Goal: Transaction & Acquisition: Purchase product/service

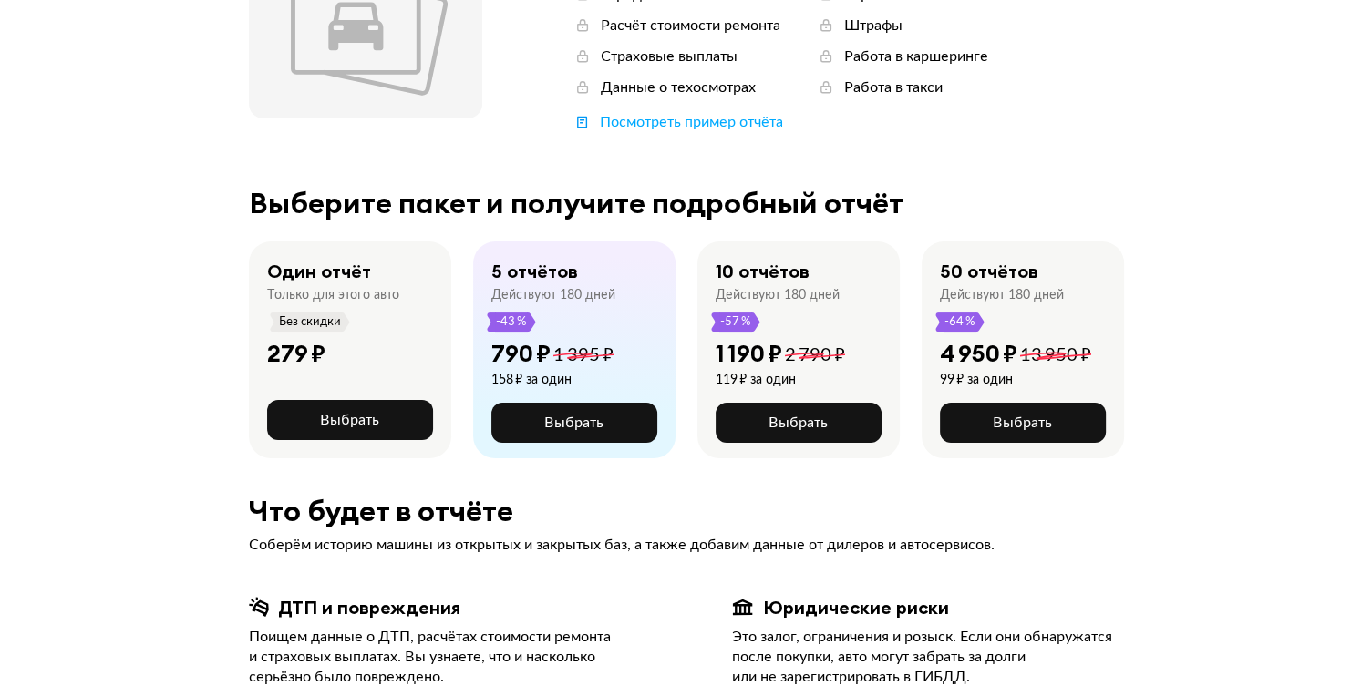
scroll to position [292, 0]
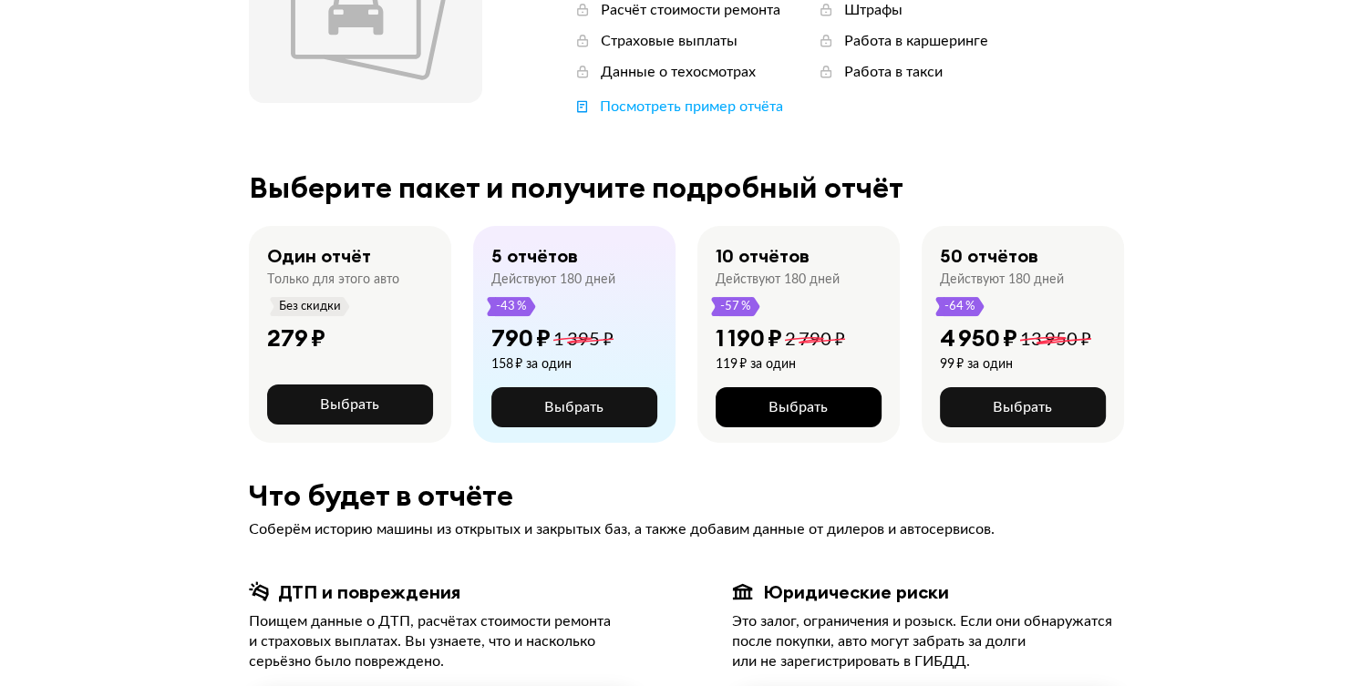
click at [769, 408] on span "Выбрать" at bounding box center [797, 407] width 59 height 15
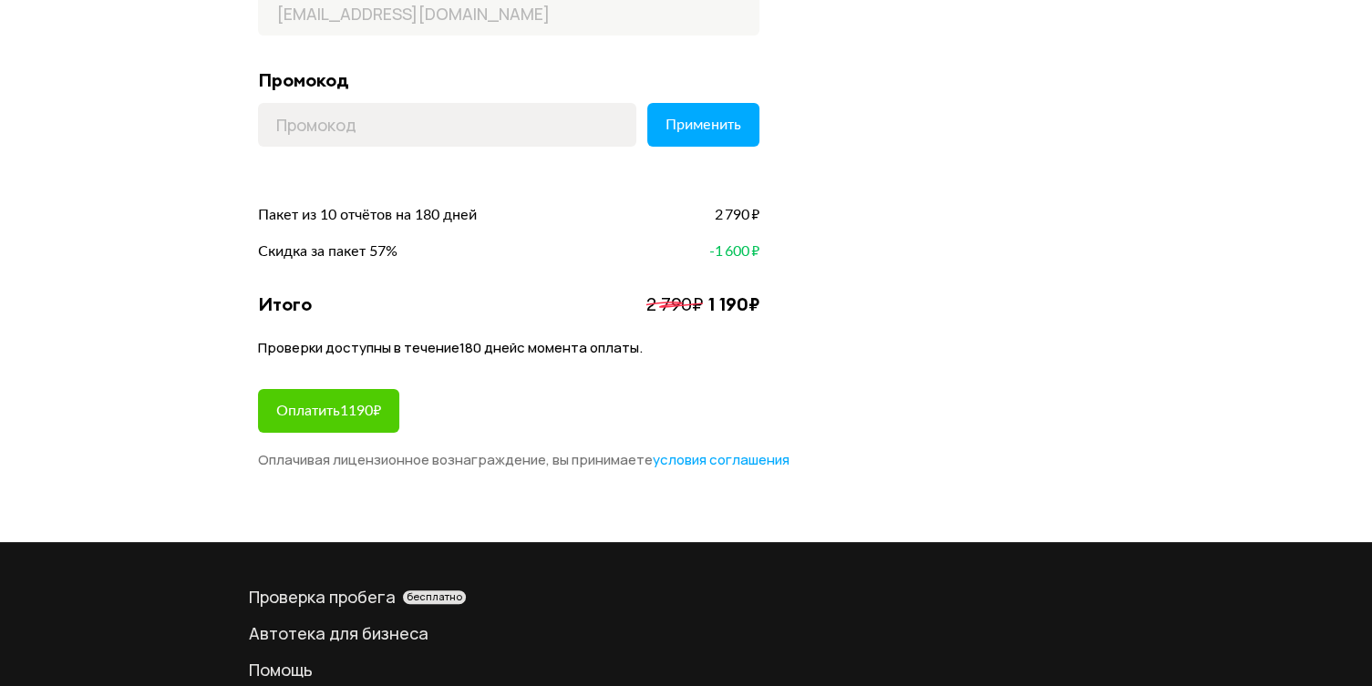
scroll to position [292, 0]
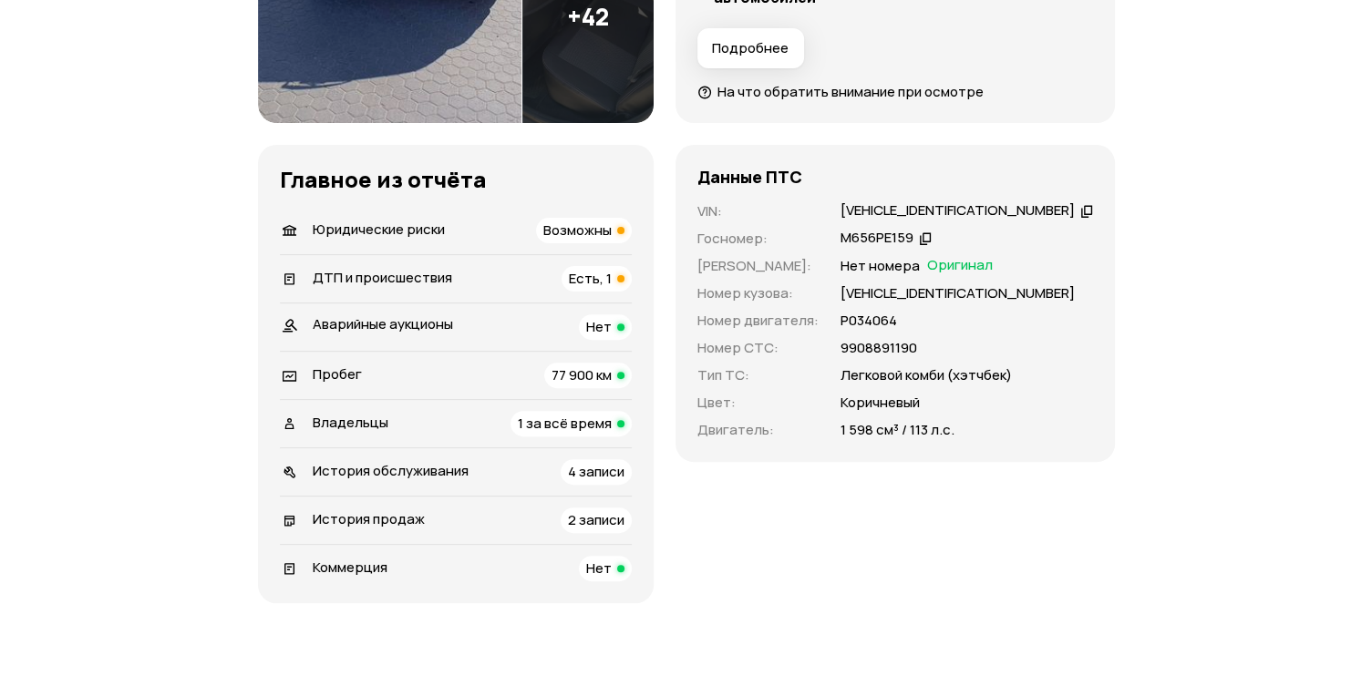
scroll to position [583, 0]
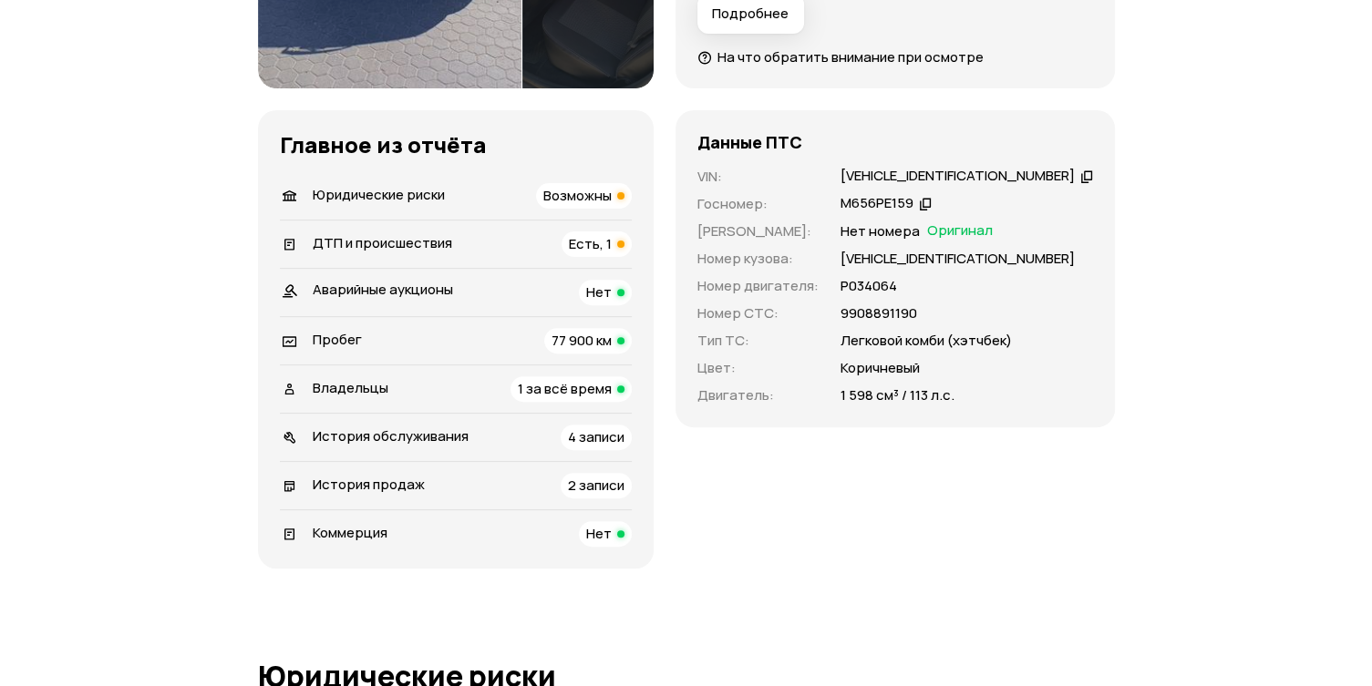
click at [604, 191] on span "Возможны" at bounding box center [577, 195] width 68 height 19
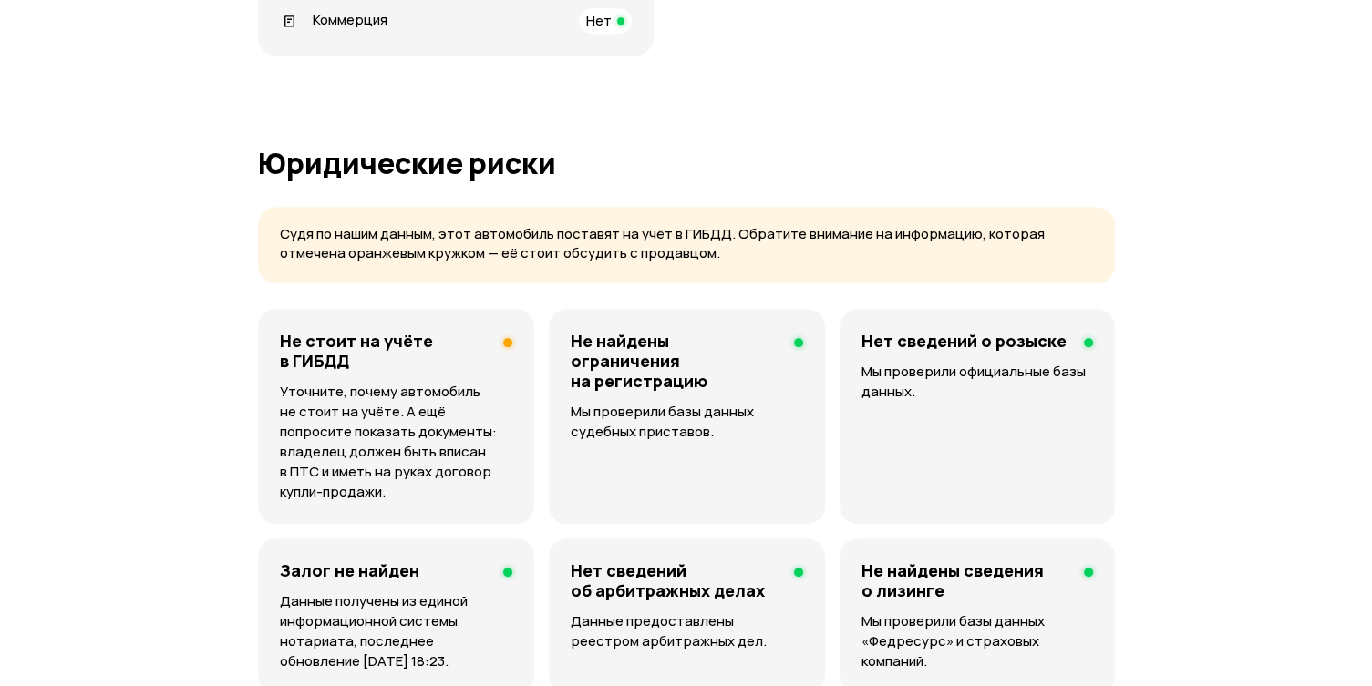
scroll to position [1242, 0]
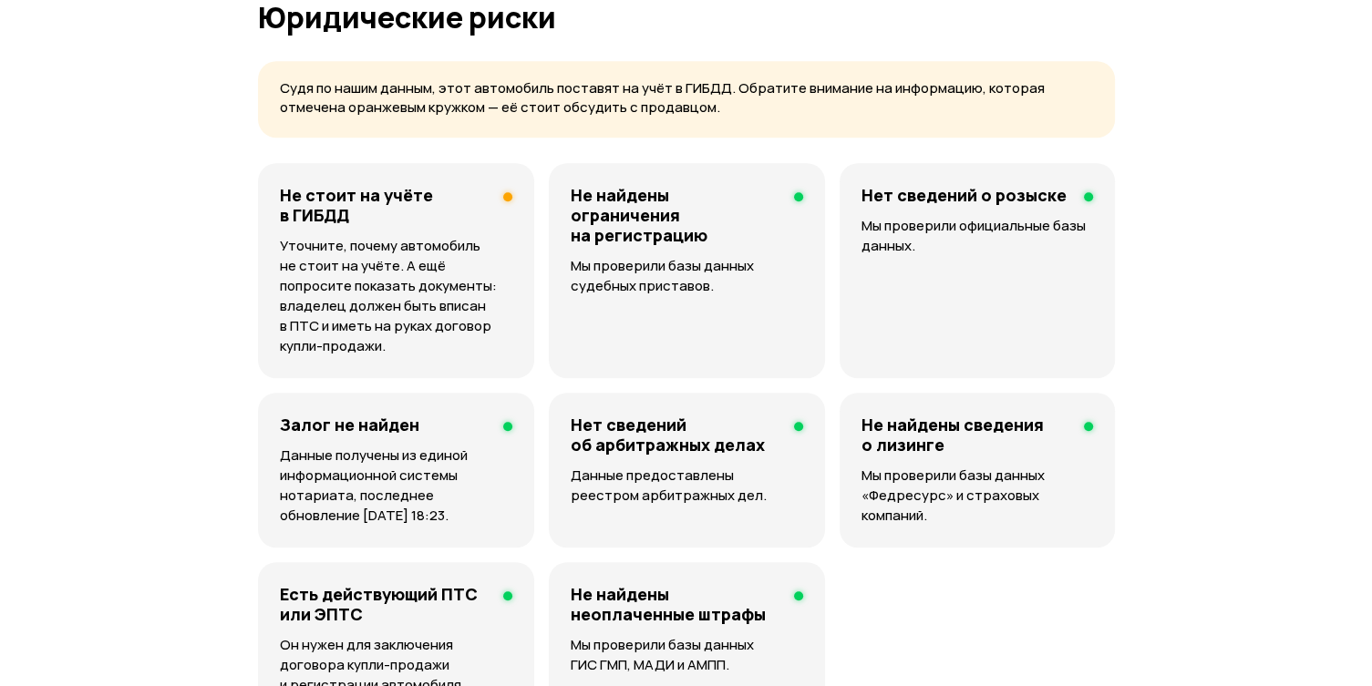
click at [1067, 596] on div "Не стоит на учёте в ГИБДД Уточните, почему автомобиль не стоит на учёте. А ещё …" at bounding box center [686, 450] width 857 height 574
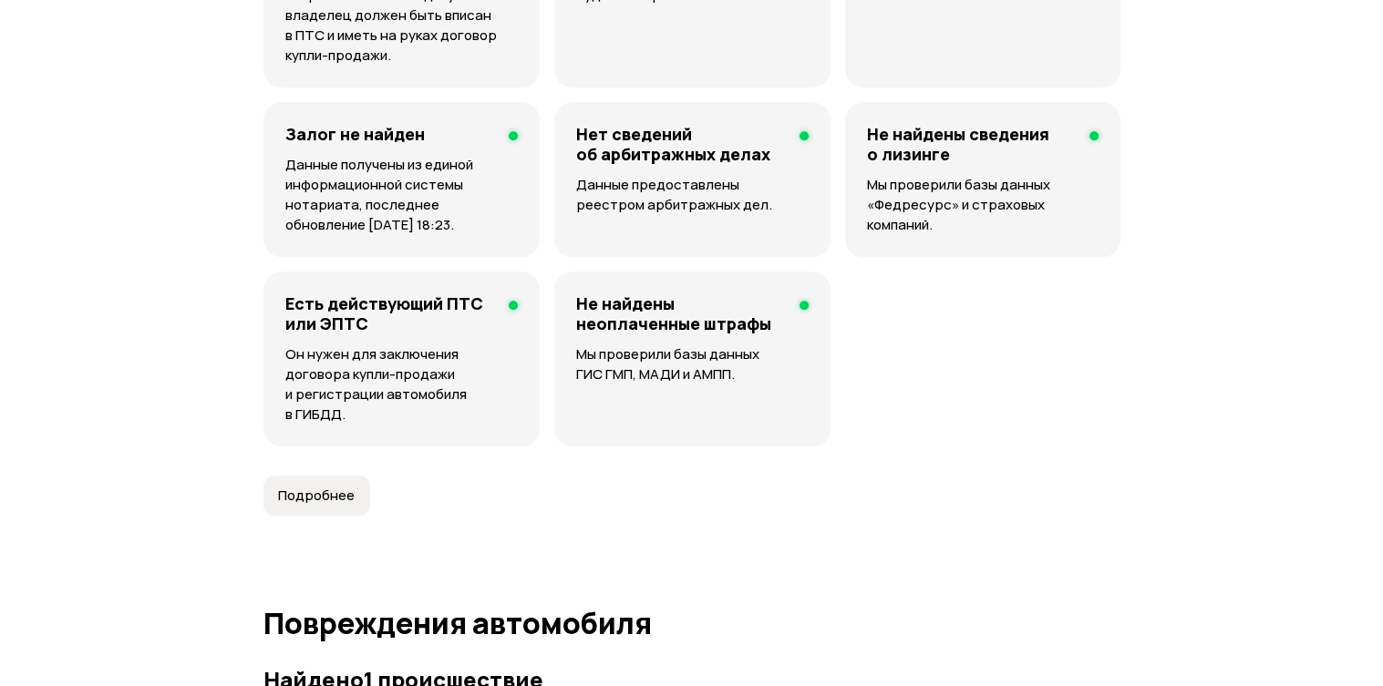
scroll to position [1534, 0]
click at [322, 487] on span "Подробнее" at bounding box center [311, 495] width 77 height 18
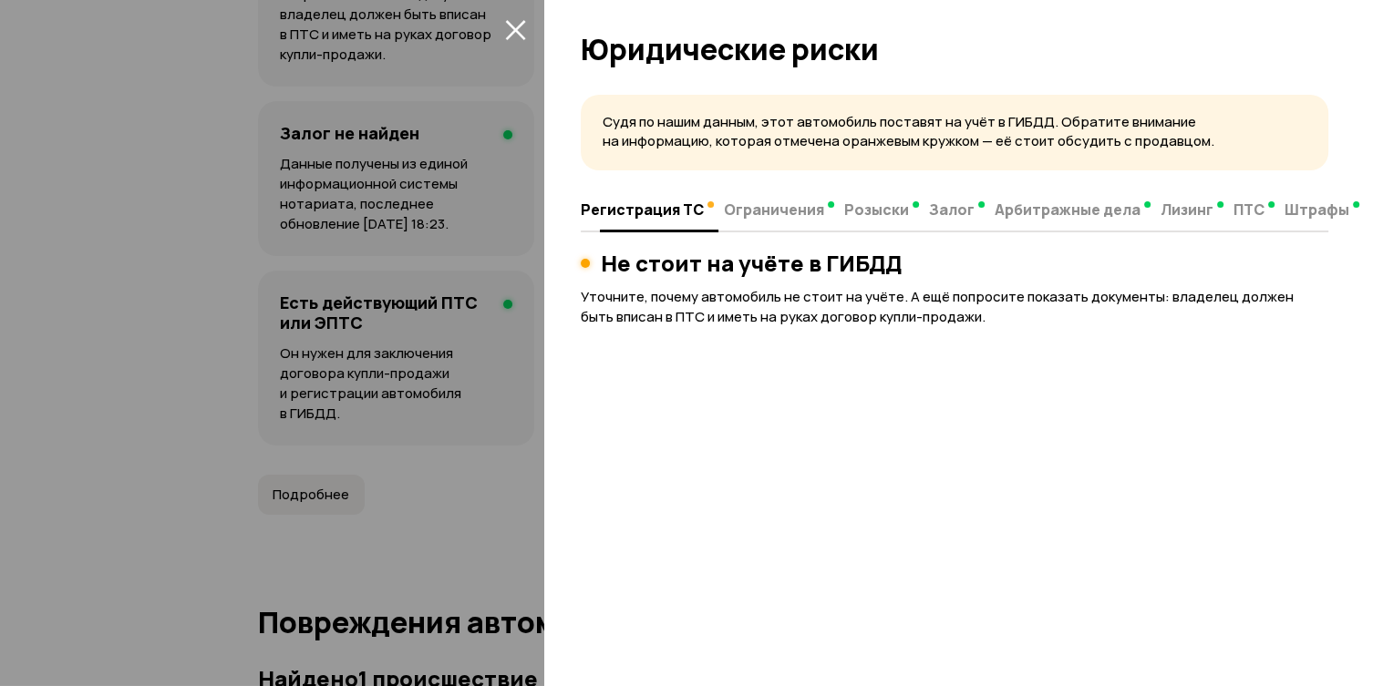
click at [773, 207] on span "Ограничения" at bounding box center [774, 210] width 100 height 18
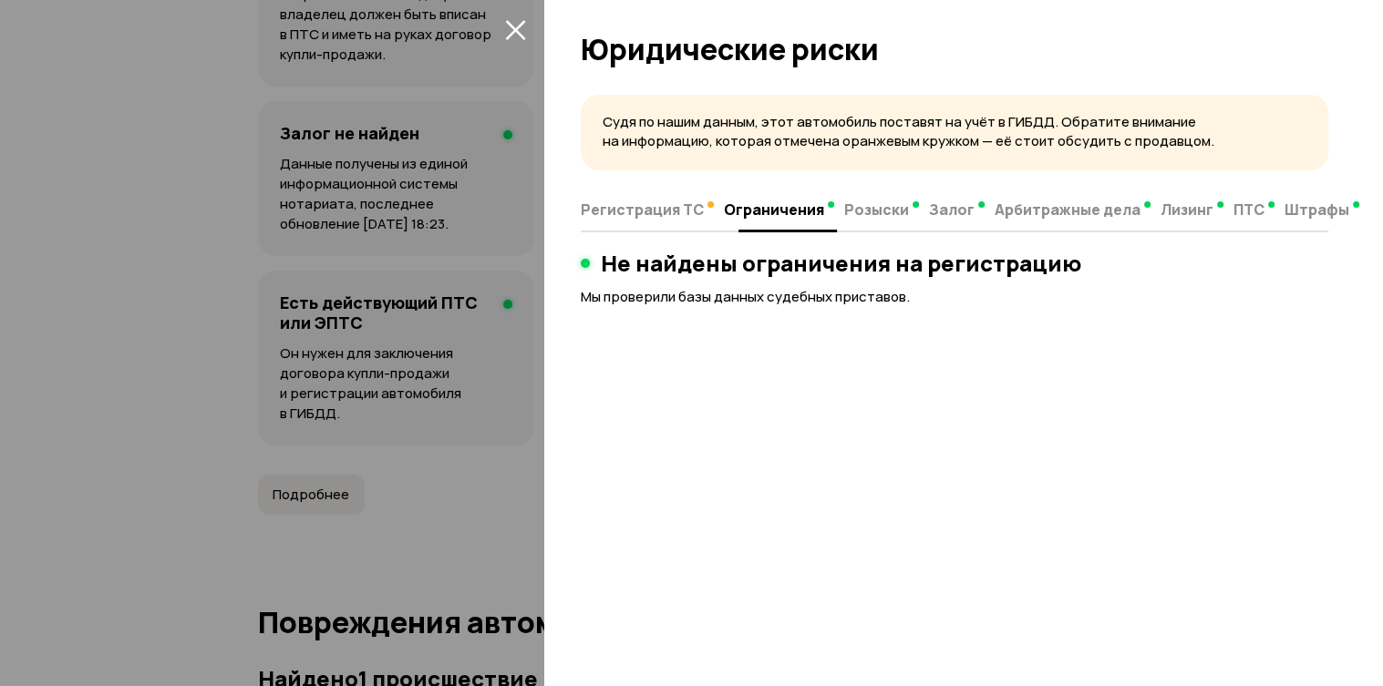
click at [868, 210] on span "Розыски" at bounding box center [876, 210] width 65 height 18
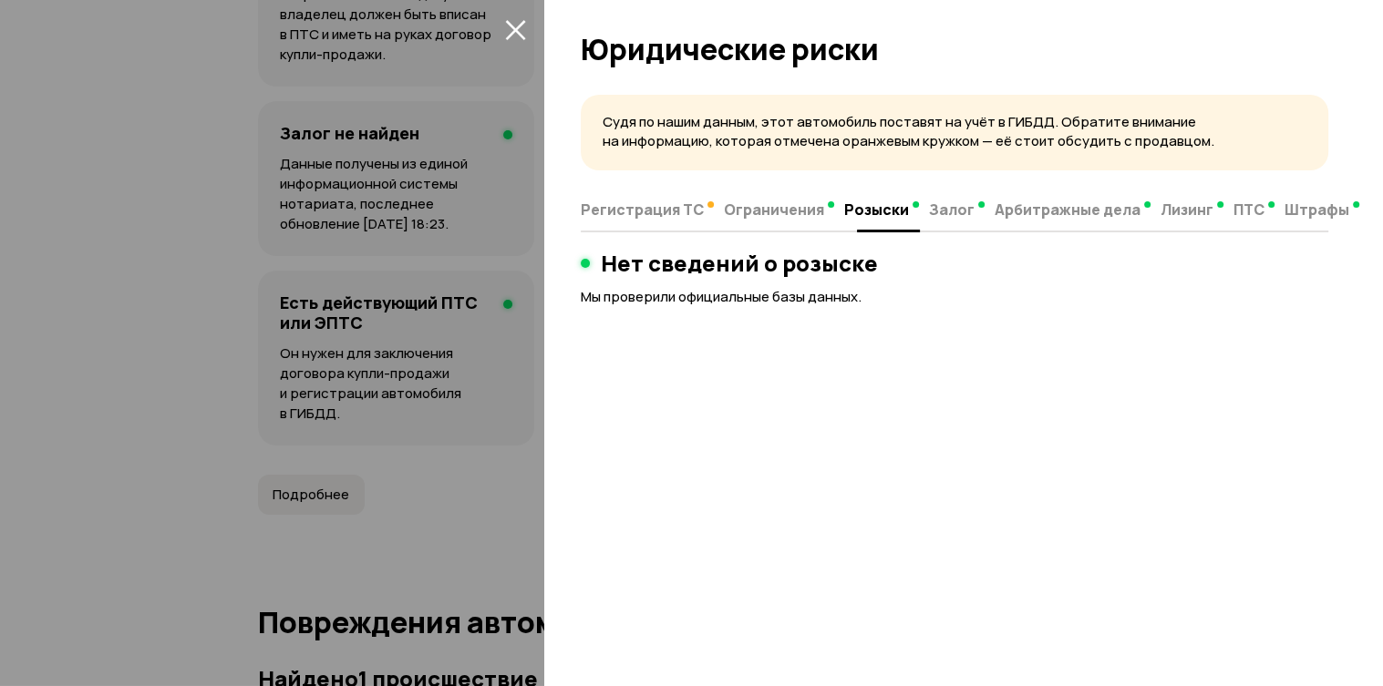
click at [941, 205] on span "Залог" at bounding box center [952, 210] width 46 height 18
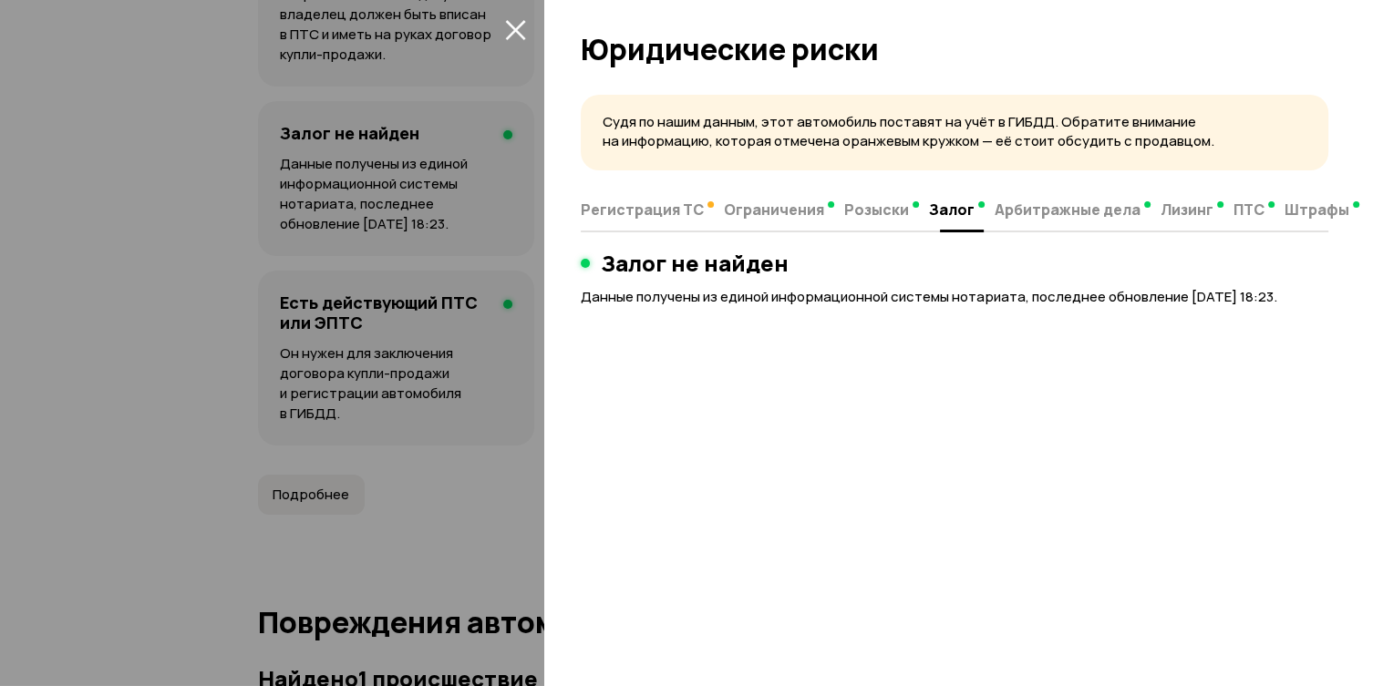
click at [1074, 210] on span "Арбитражные дела" at bounding box center [1067, 210] width 146 height 18
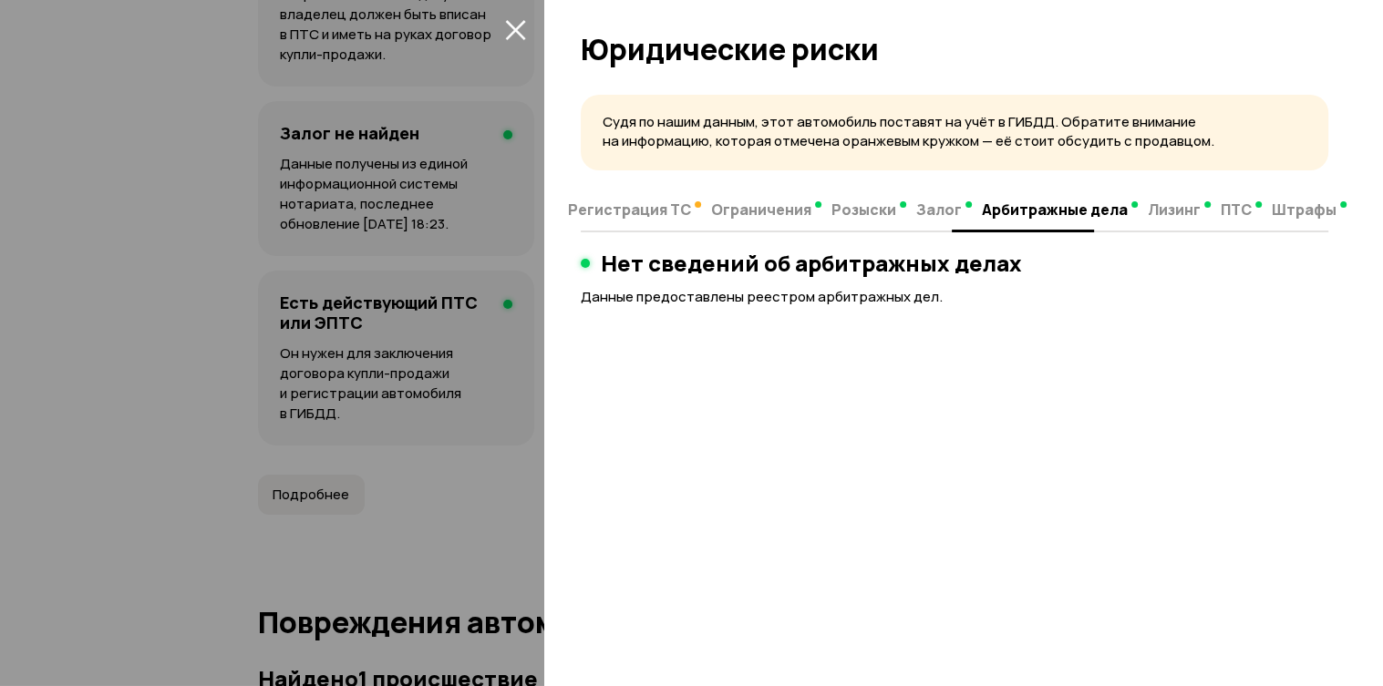
click at [934, 208] on span "Залог" at bounding box center [939, 210] width 46 height 18
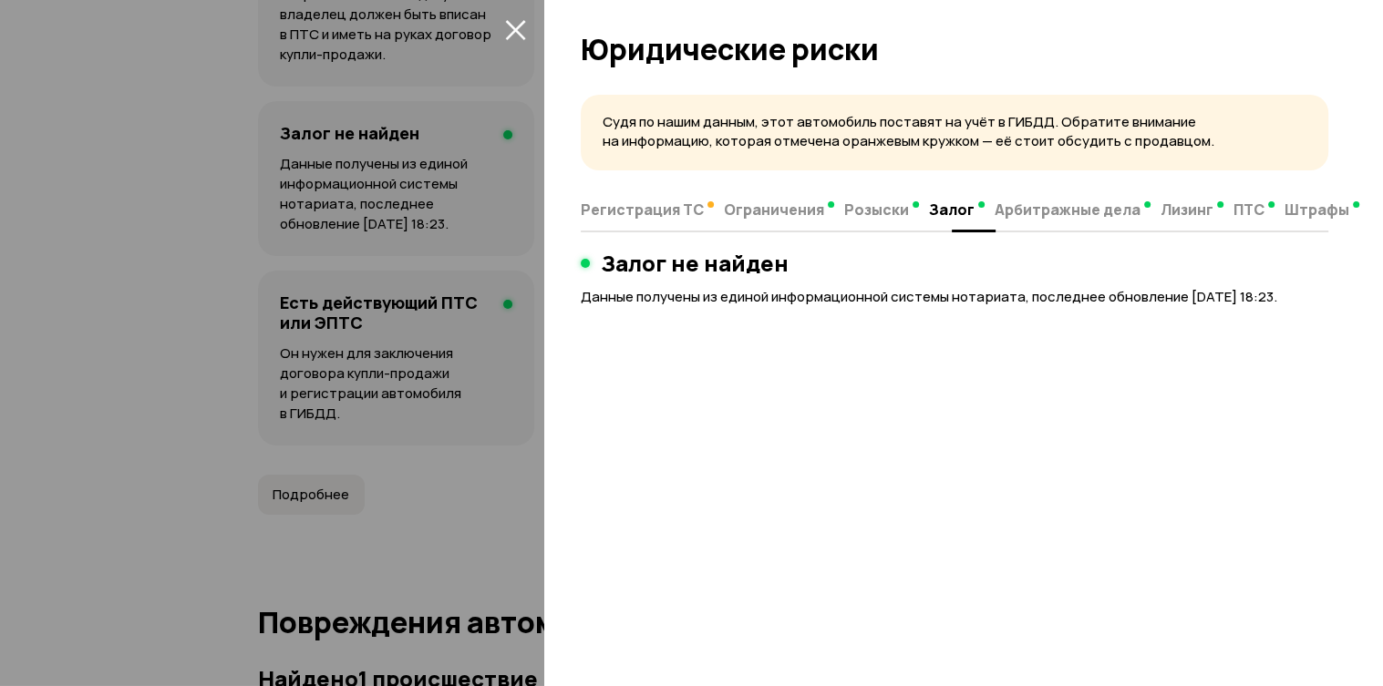
click at [1163, 204] on span "Лизинг" at bounding box center [1186, 210] width 53 height 18
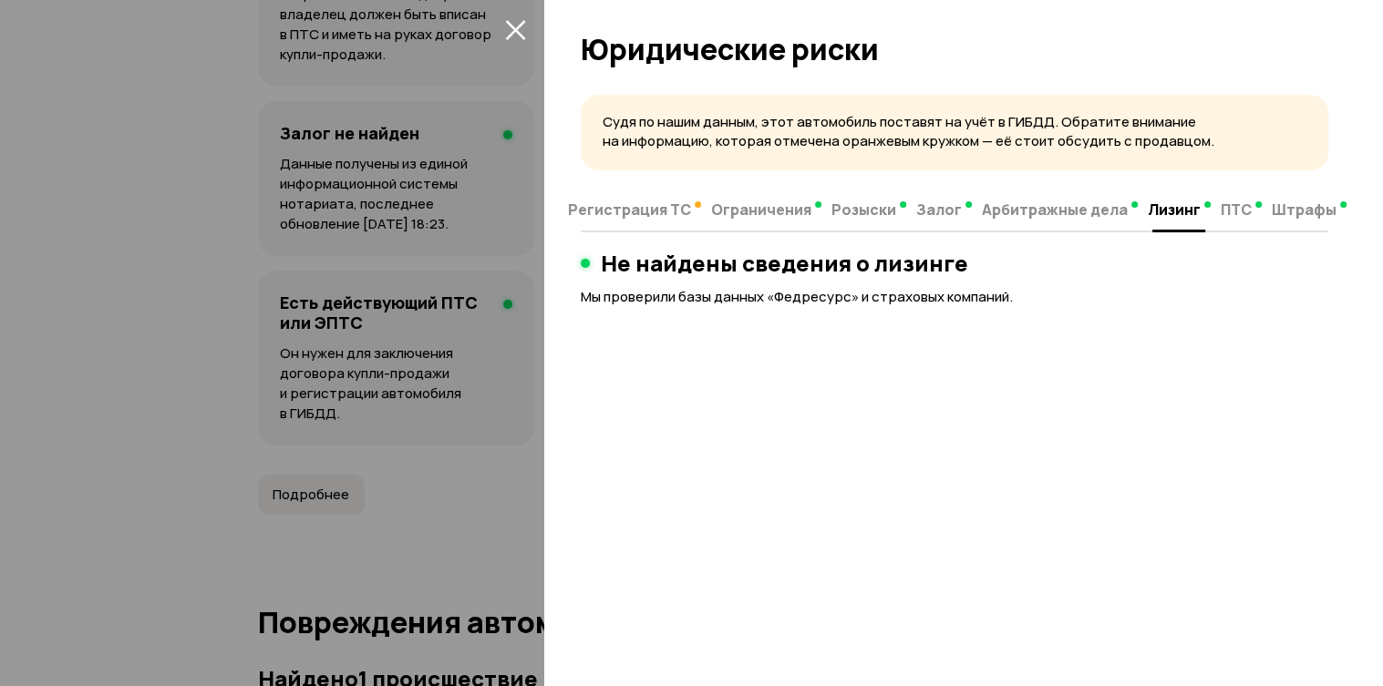
click at [1221, 205] on span "ПТС" at bounding box center [1236, 210] width 31 height 18
click at [1274, 205] on span "Штрафы" at bounding box center [1304, 210] width 65 height 18
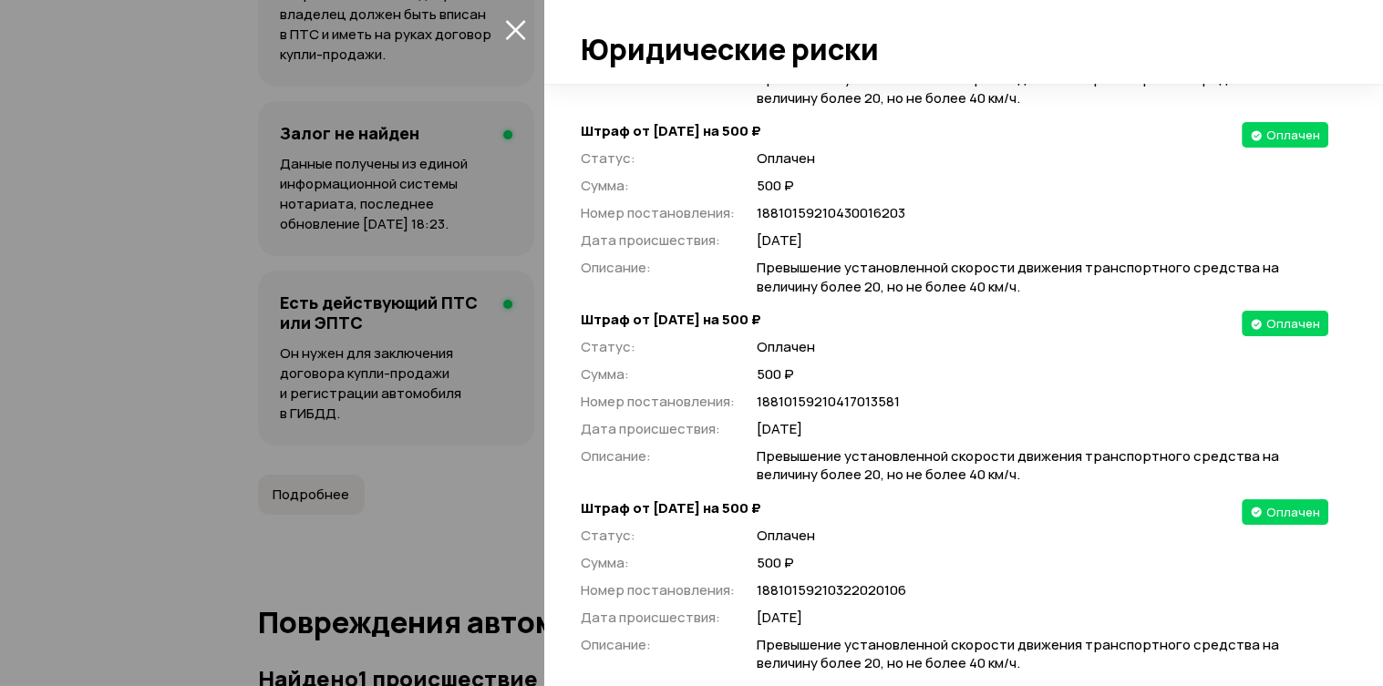
scroll to position [1772, 0]
